Goal: Book appointment/travel/reservation

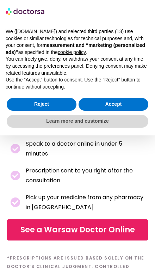
scroll to position [157, 0]
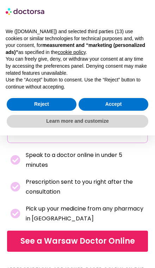
click at [53, 243] on span "See a Warsaw Doctor Online" at bounding box center [77, 241] width 115 height 11
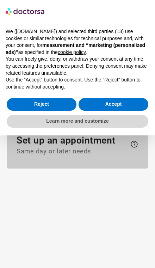
click at [30, 145] on span "Set up an appointment Same day or later needs" at bounding box center [72, 145] width 110 height 20
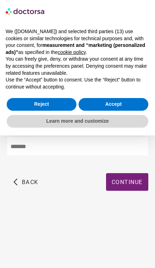
click at [121, 184] on span "Continue" at bounding box center [127, 182] width 31 height 7
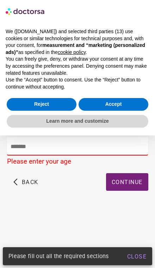
click at [25, 149] on input "number" at bounding box center [77, 146] width 141 height 18
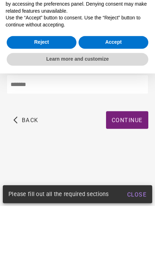
type input "**"
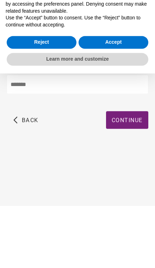
click at [120, 179] on span "Continue" at bounding box center [127, 182] width 31 height 7
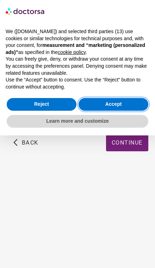
click at [104, 103] on button "Accept" at bounding box center [114, 104] width 70 height 13
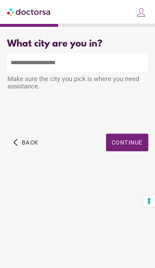
click at [16, 61] on input "text" at bounding box center [77, 62] width 141 height 18
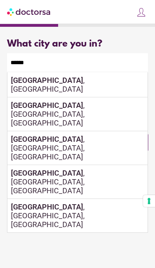
click at [21, 82] on strong "Warsaw" at bounding box center [47, 80] width 72 height 9
type input "**********"
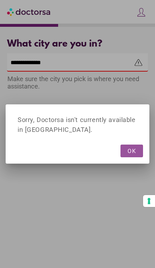
click at [131, 152] on span "OK" at bounding box center [132, 151] width 8 height 7
